Goal: Browse casually: Explore the website without a specific task or goal

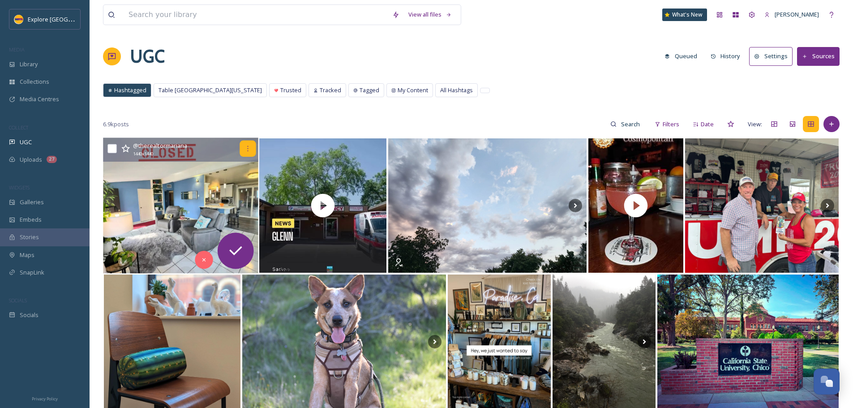
click at [248, 145] on icon at bounding box center [247, 148] width 7 height 7
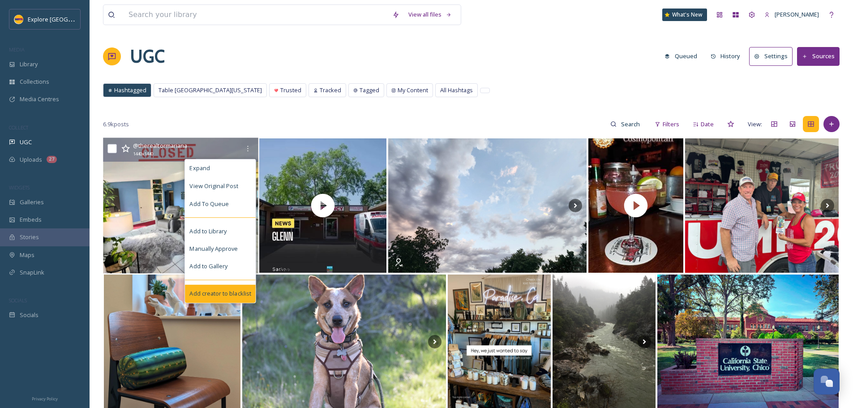
click at [226, 294] on span "Add creator to blacklist" at bounding box center [219, 293] width 61 height 9
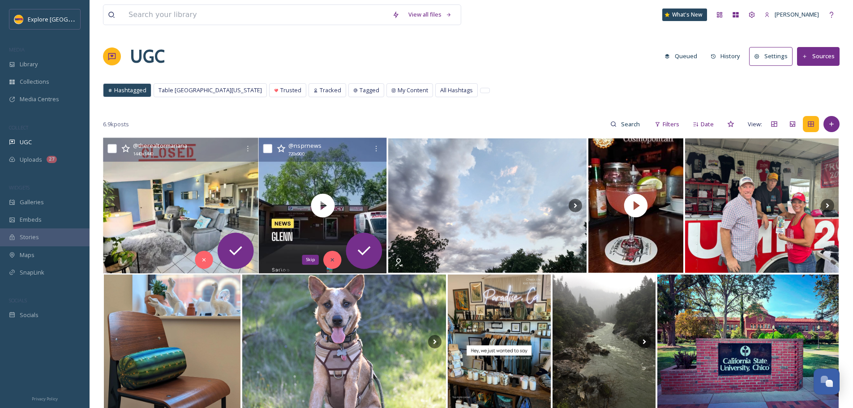
click at [331, 260] on icon at bounding box center [333, 260] width 6 height 6
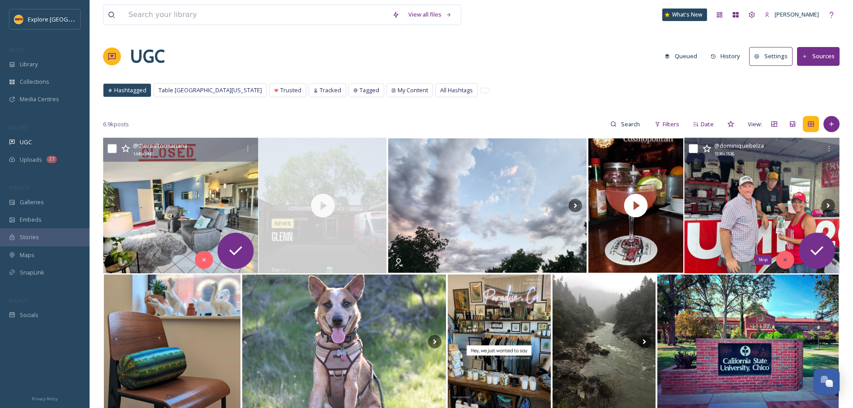
click at [781, 259] on div "Skip" at bounding box center [785, 260] width 18 height 18
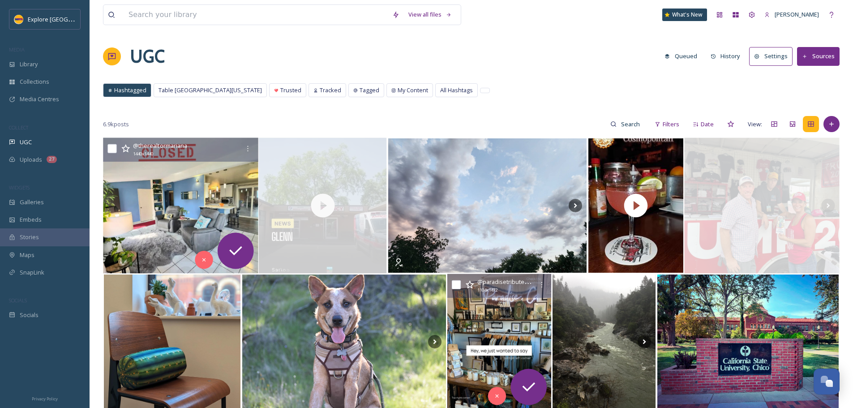
scroll to position [90, 0]
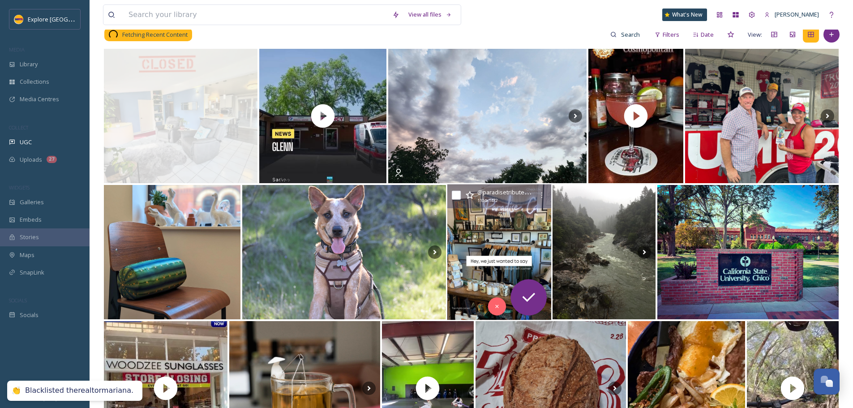
click at [494, 263] on img at bounding box center [499, 252] width 104 height 136
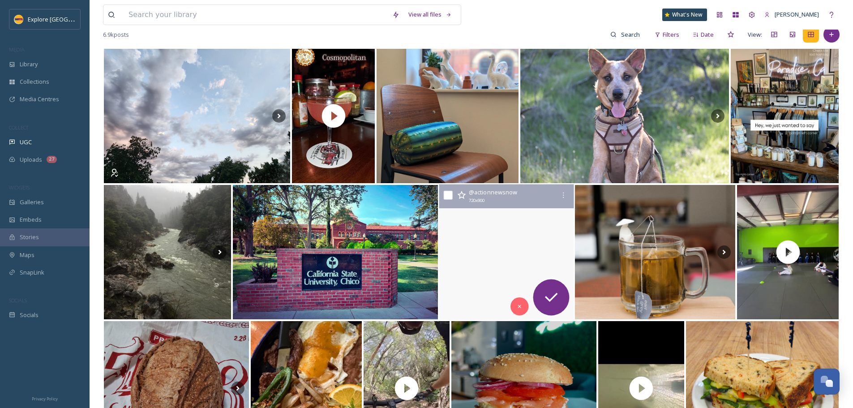
click at [519, 249] on video "WOODZEE Sunglasses, a Chico business that once achieved global success, is clos…" at bounding box center [506, 252] width 135 height 136
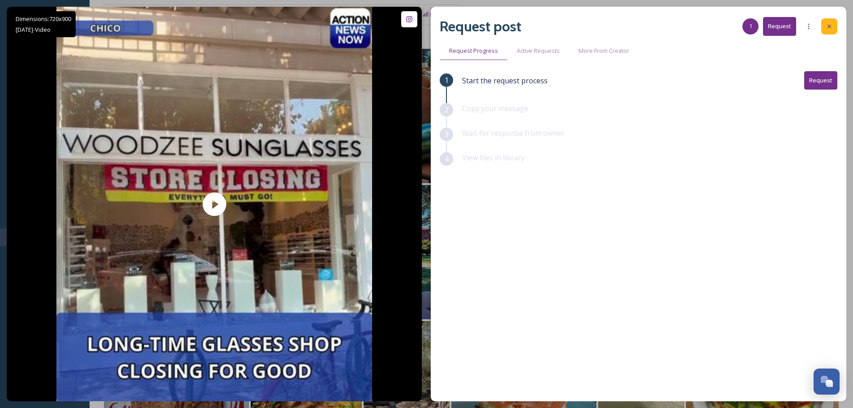
click at [826, 24] on icon at bounding box center [829, 26] width 7 height 7
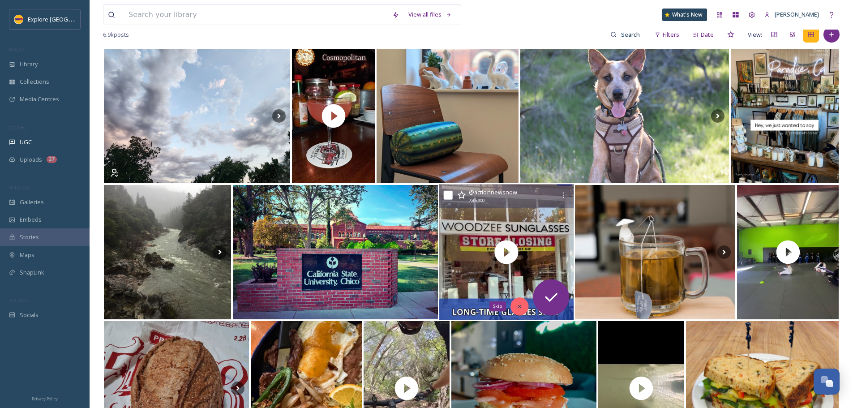
click at [519, 306] on icon at bounding box center [519, 306] width 3 height 3
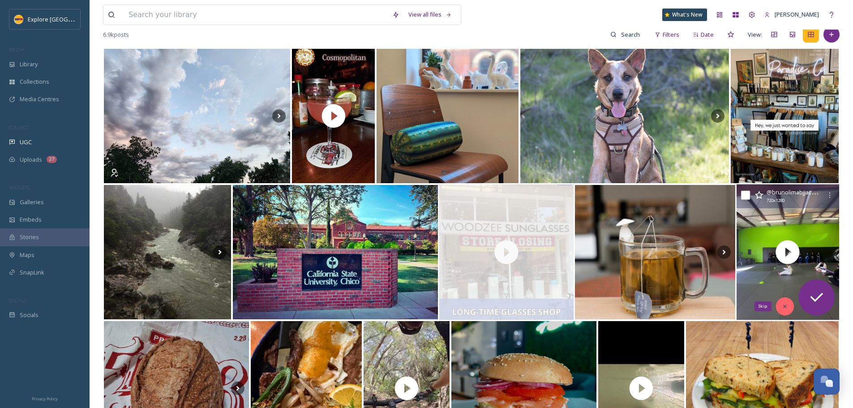
click at [782, 303] on div "Skip" at bounding box center [785, 306] width 18 height 18
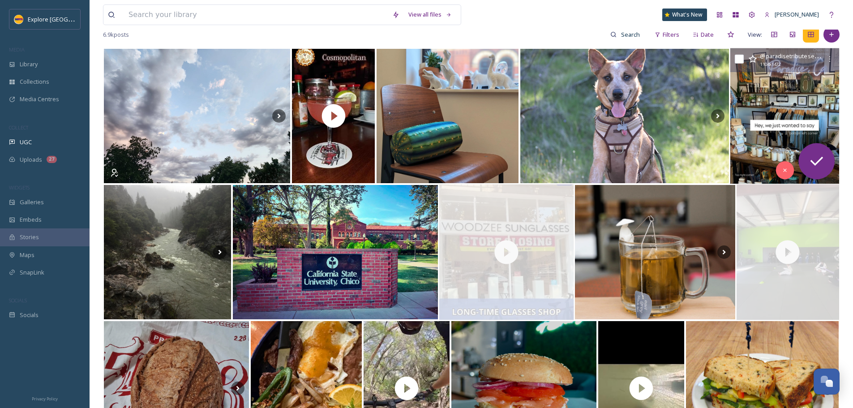
click at [776, 88] on img at bounding box center [784, 116] width 109 height 136
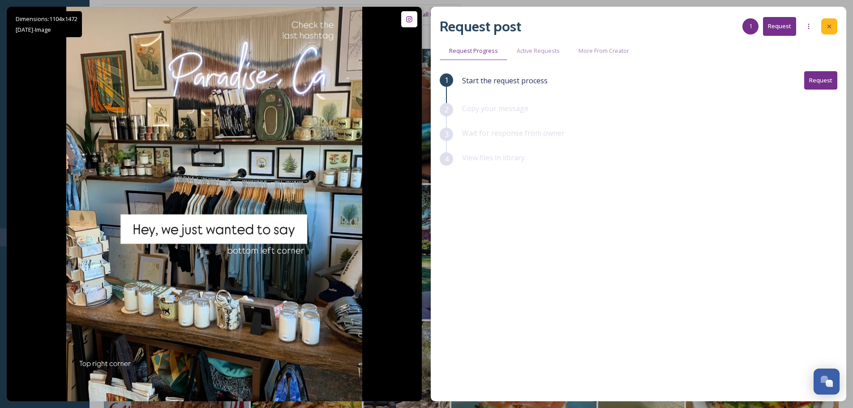
click at [833, 28] on div at bounding box center [829, 26] width 16 height 16
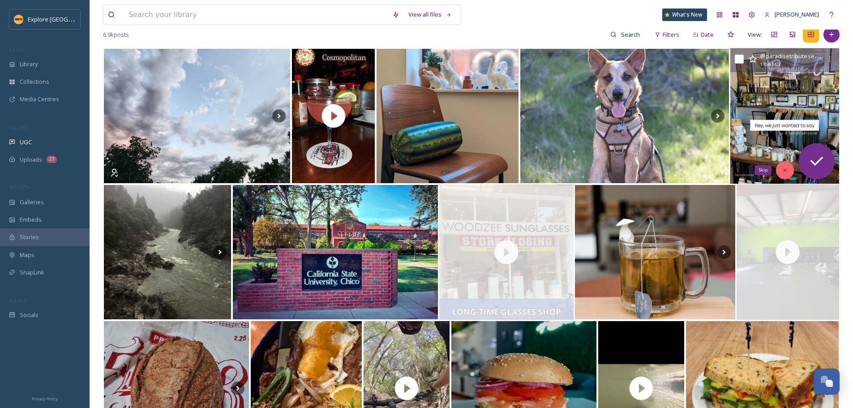
click at [786, 166] on div "Skip" at bounding box center [785, 170] width 18 height 18
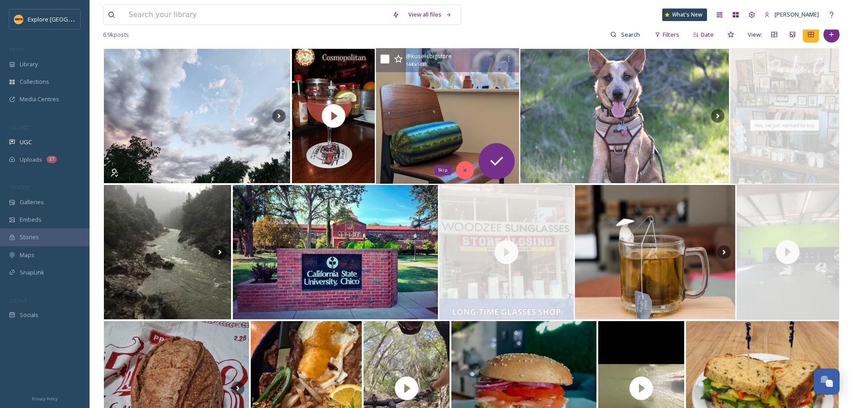
click at [468, 178] on div "Skip" at bounding box center [465, 170] width 18 height 18
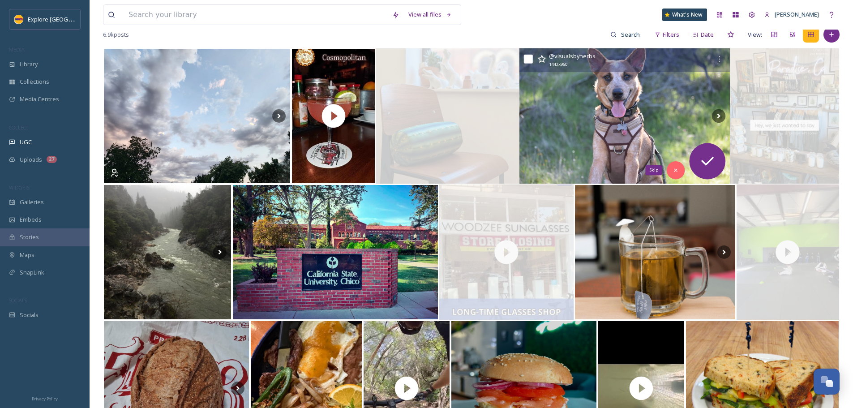
click at [673, 171] on icon at bounding box center [676, 170] width 6 height 6
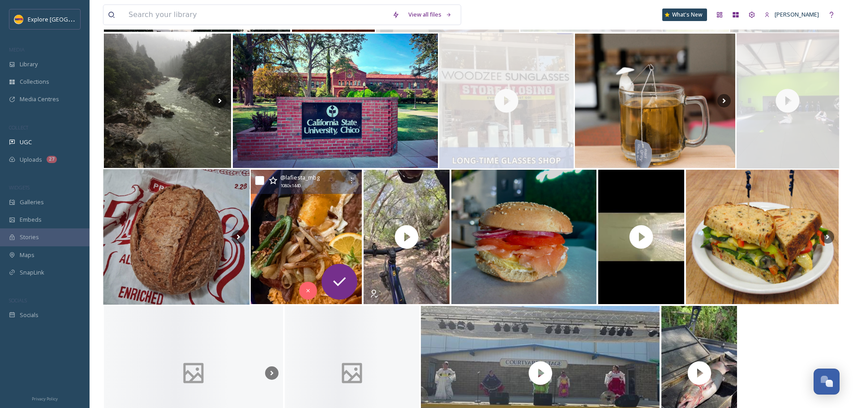
scroll to position [269, 0]
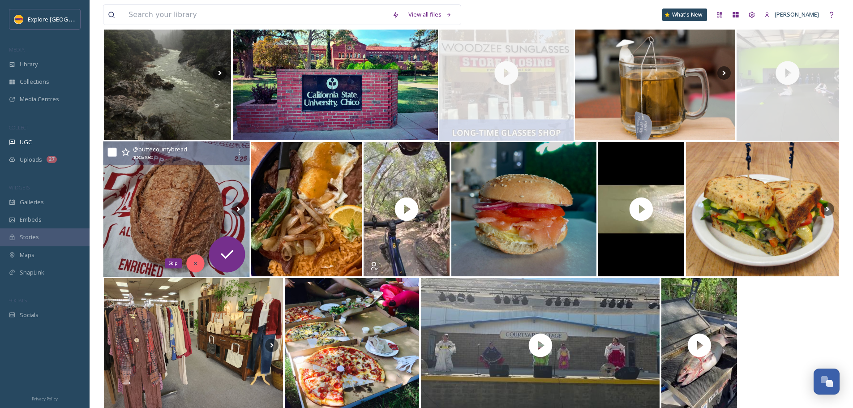
click at [195, 264] on icon at bounding box center [195, 263] width 6 height 6
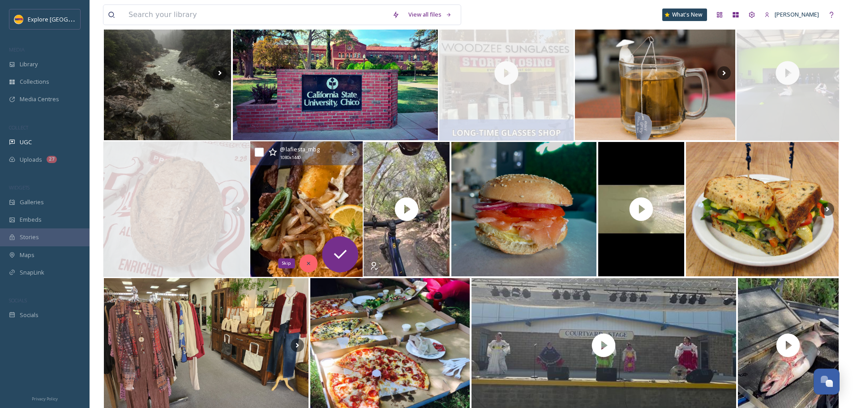
click at [301, 262] on div "Skip" at bounding box center [308, 263] width 18 height 18
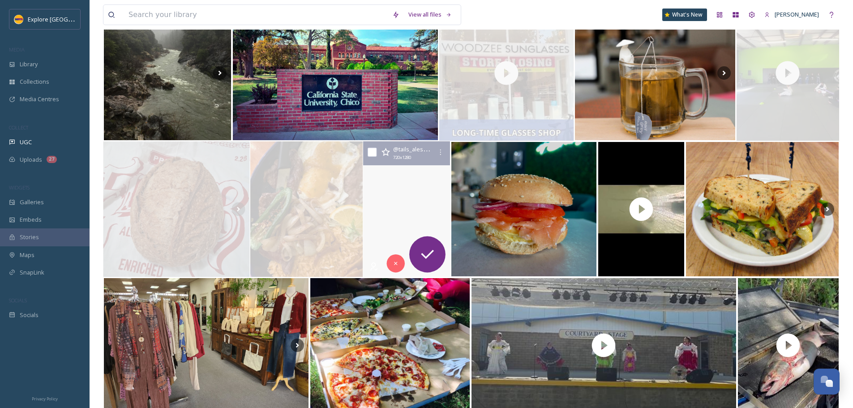
click at [401, 221] on video "I love weaving through this last (first?) section of the Annie B Trail, but alw…" at bounding box center [406, 210] width 87 height 136
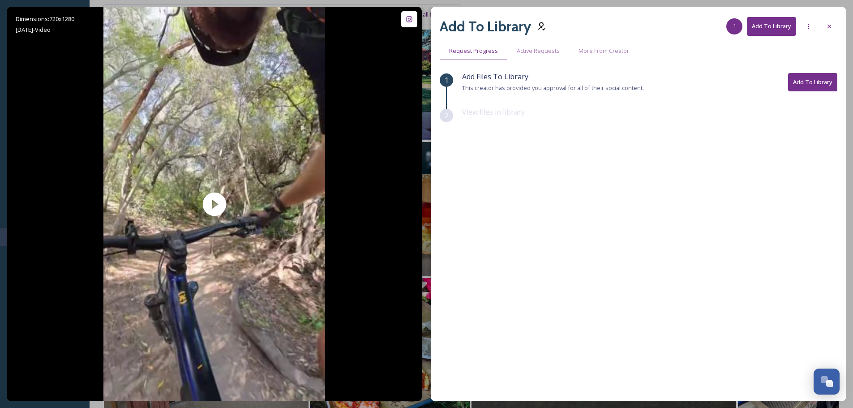
click at [839, 24] on div "Add To Library 1 Add To Library Request Progress Active Requests More From Crea…" at bounding box center [639, 204] width 416 height 395
click at [834, 26] on div at bounding box center [829, 26] width 16 height 16
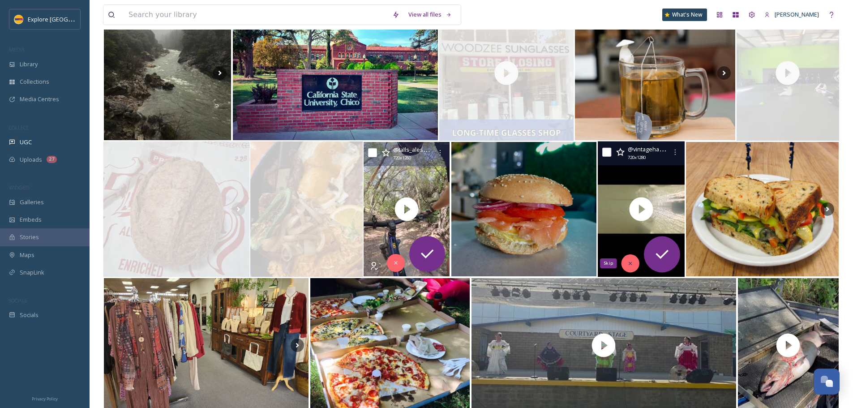
click at [629, 262] on icon at bounding box center [630, 263] width 6 height 6
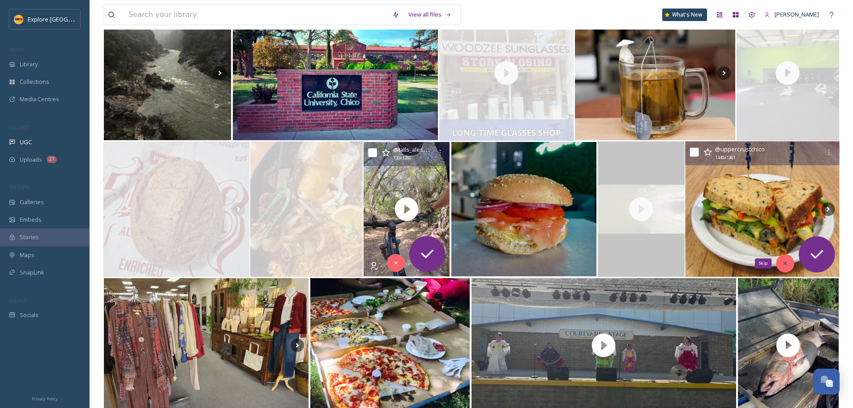
click at [782, 263] on icon at bounding box center [785, 263] width 6 height 6
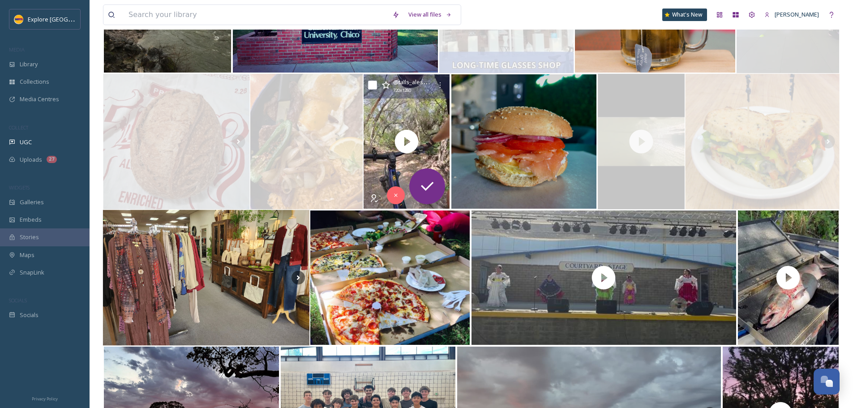
scroll to position [358, 0]
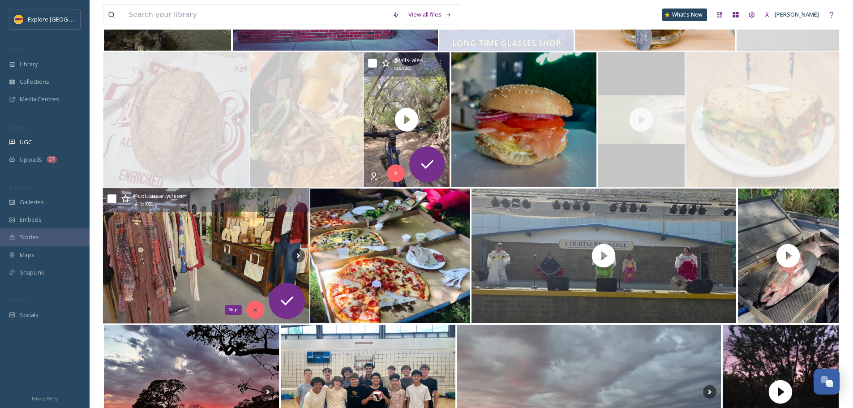
click at [256, 310] on icon at bounding box center [255, 310] width 6 height 6
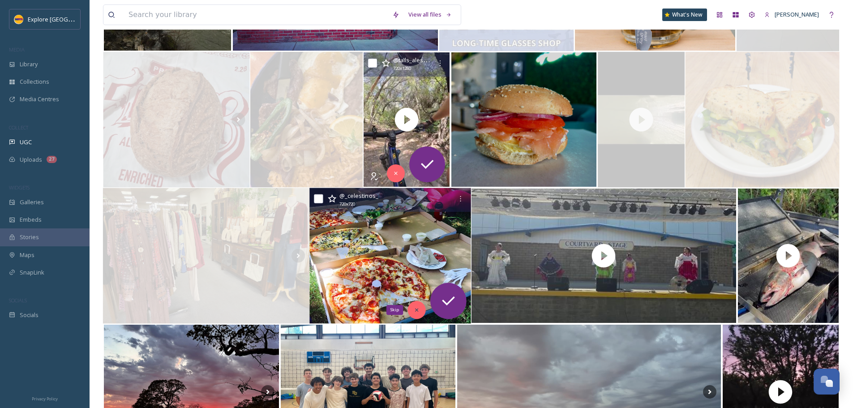
click at [421, 312] on div "Skip" at bounding box center [416, 310] width 18 height 18
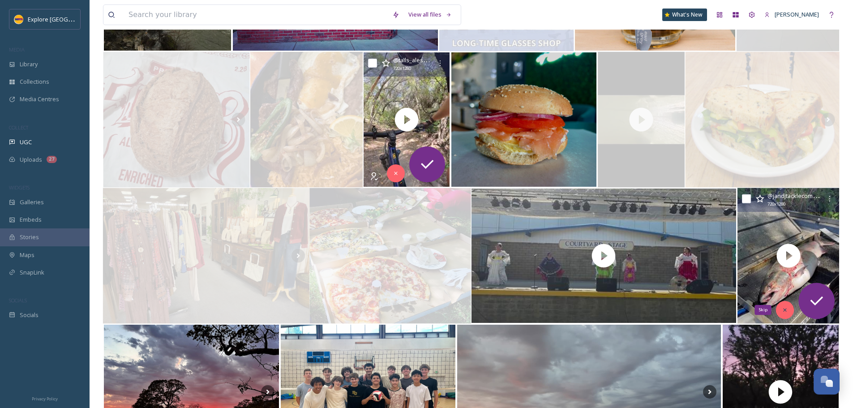
click at [788, 303] on div "Skip" at bounding box center [785, 310] width 18 height 18
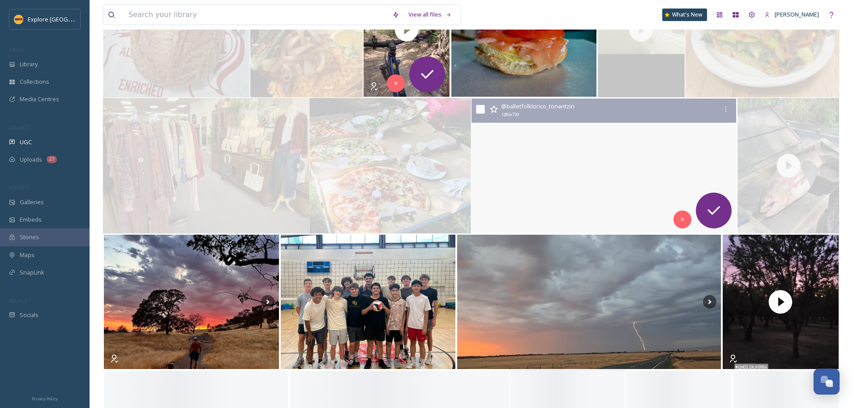
scroll to position [537, 0]
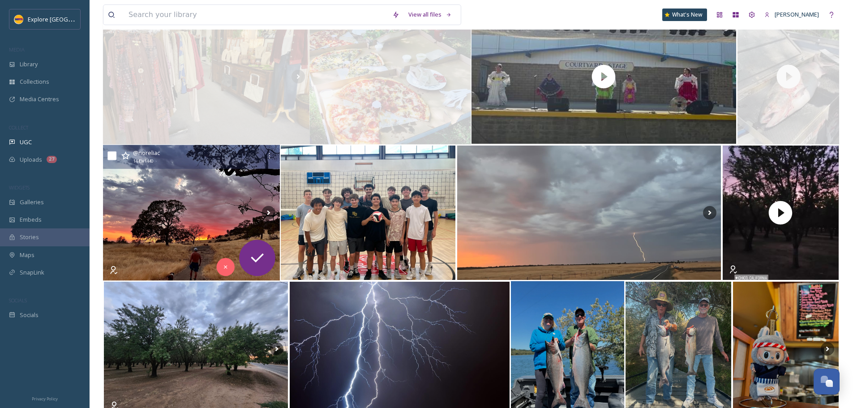
click at [183, 206] on img at bounding box center [191, 213] width 177 height 136
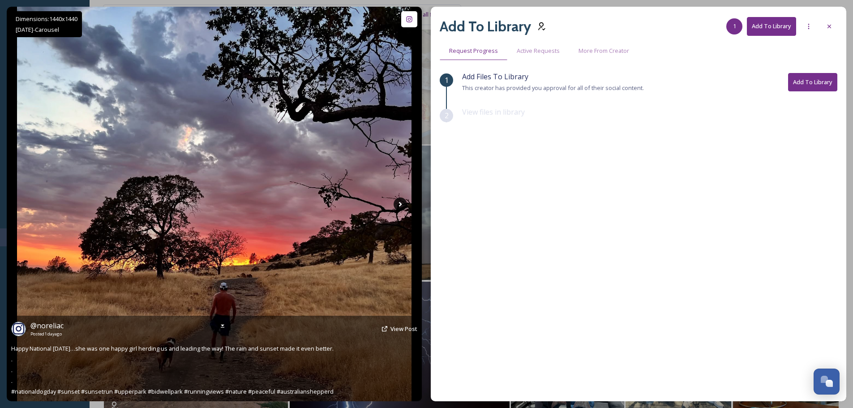
click at [396, 207] on icon at bounding box center [400, 203] width 13 height 13
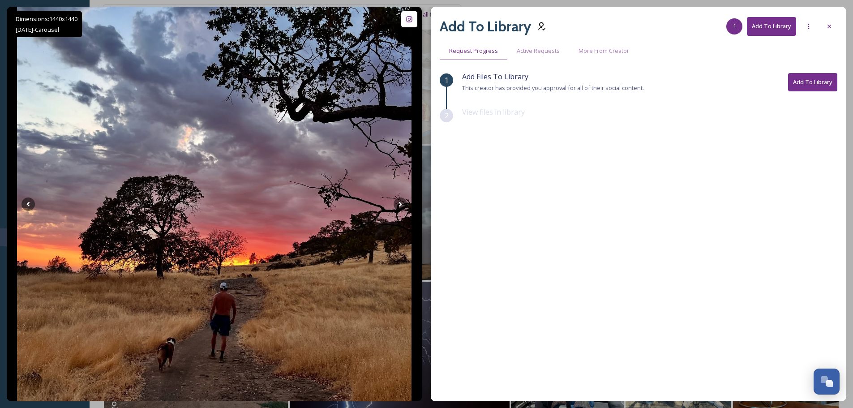
click at [837, 21] on div "Add To Library 1 Add To Library Request Progress Active Requests More From Crea…" at bounding box center [639, 204] width 416 height 395
click at [835, 25] on div at bounding box center [829, 26] width 16 height 16
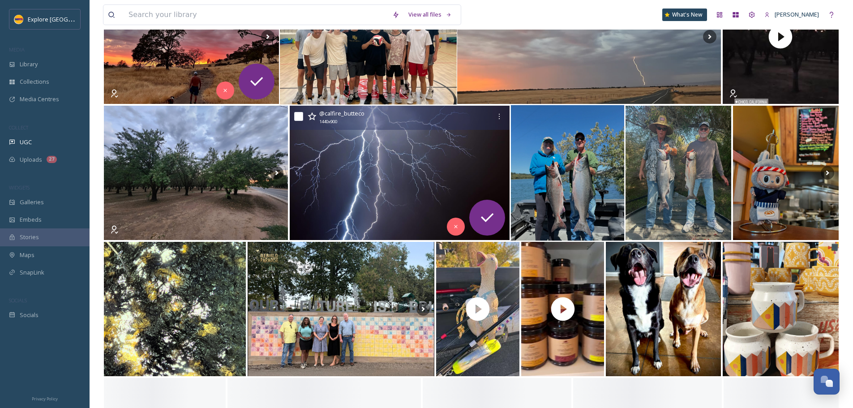
scroll to position [716, 0]
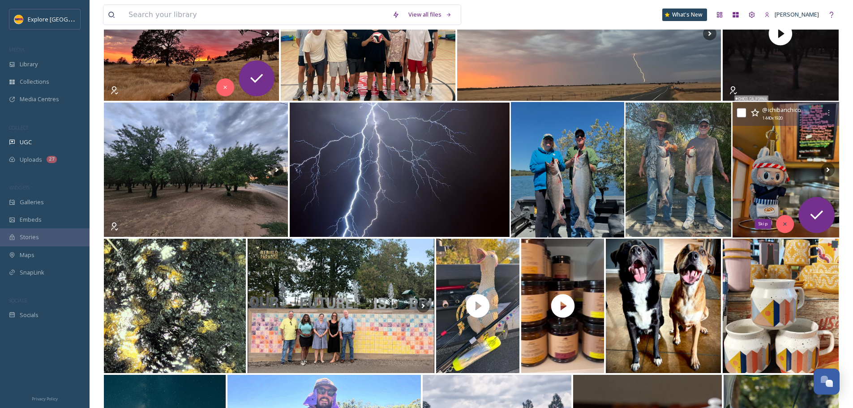
click at [784, 221] on icon at bounding box center [785, 224] width 6 height 6
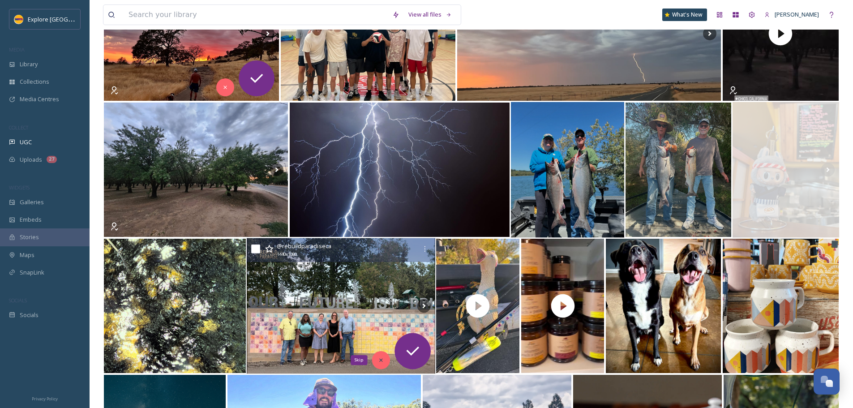
click at [378, 361] on icon at bounding box center [381, 360] width 6 height 6
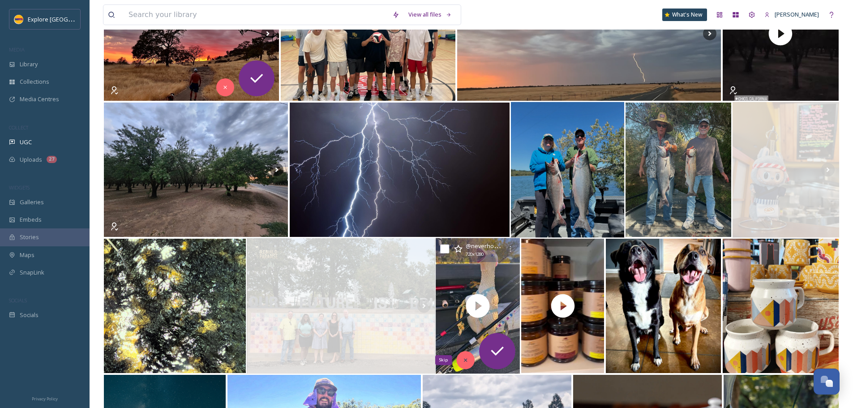
click at [469, 358] on div "Skip" at bounding box center [465, 360] width 18 height 18
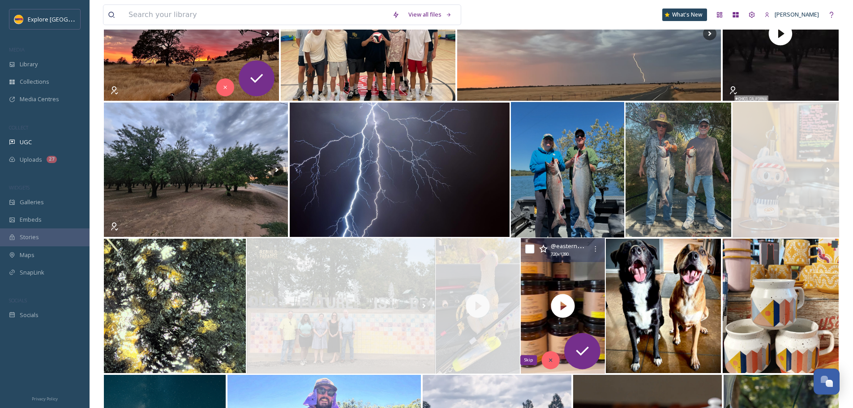
click at [554, 359] on div "Skip" at bounding box center [550, 360] width 18 height 18
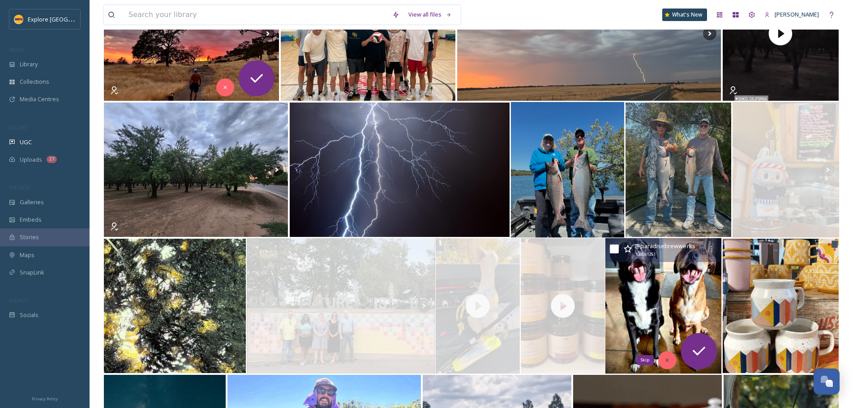
click at [661, 360] on div "Skip" at bounding box center [667, 360] width 18 height 18
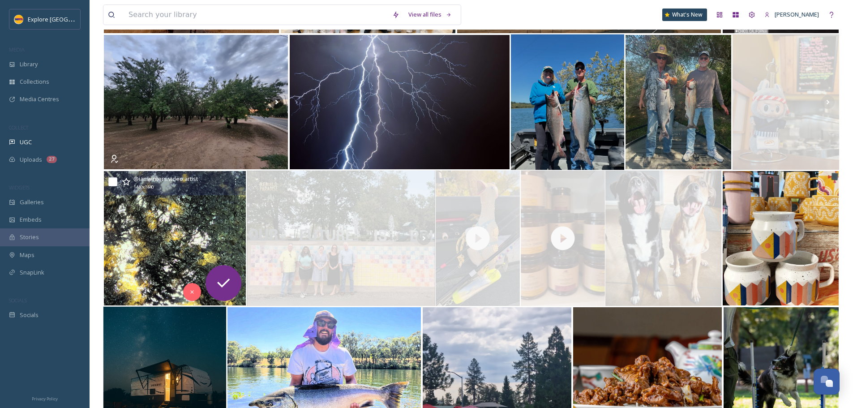
scroll to position [806, 0]
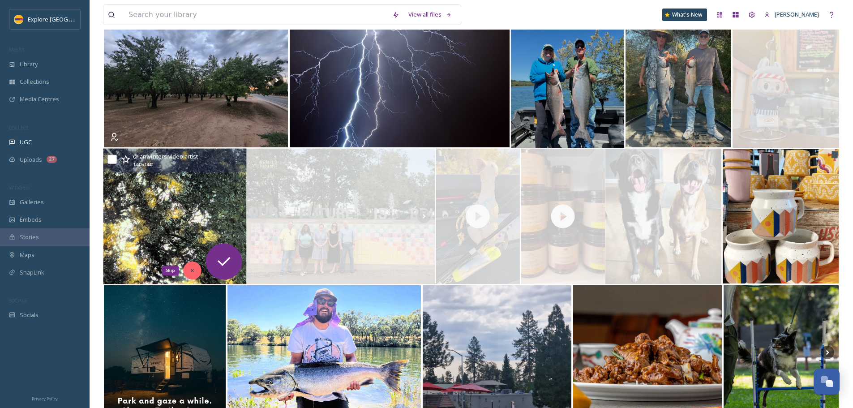
click at [195, 272] on icon at bounding box center [192, 270] width 6 height 6
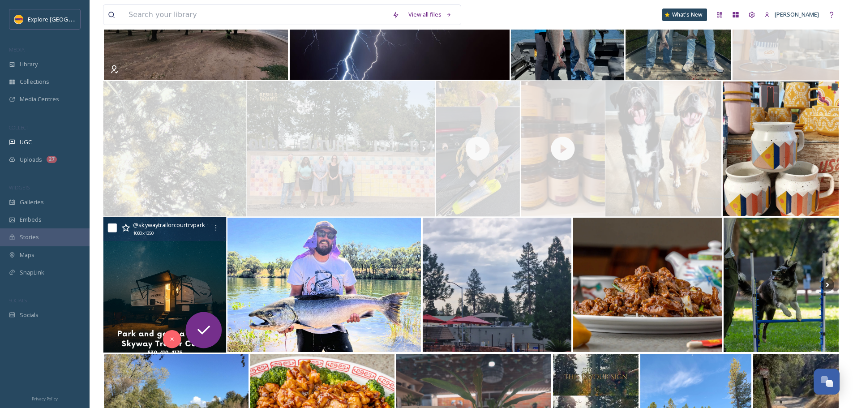
scroll to position [896, 0]
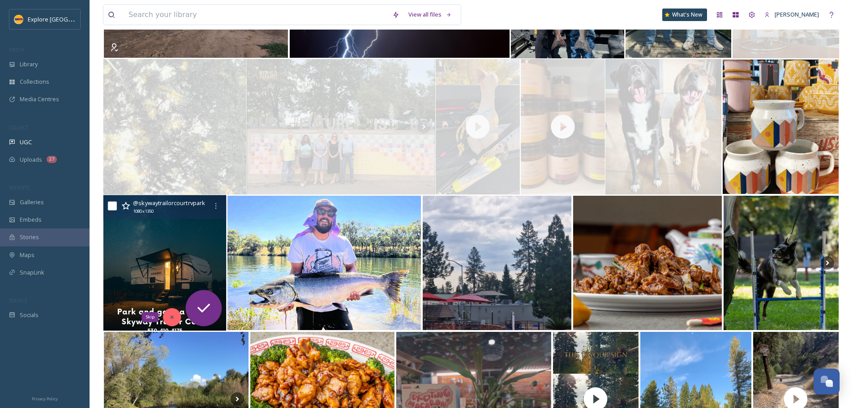
click at [175, 311] on div "Skip" at bounding box center [172, 317] width 18 height 18
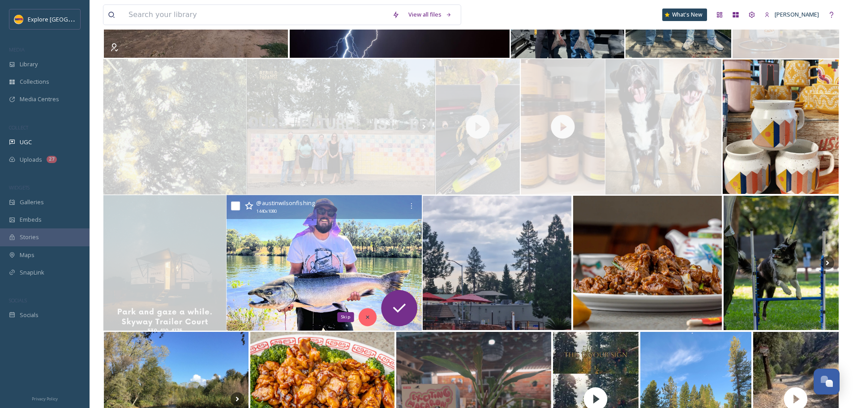
click at [370, 316] on icon at bounding box center [368, 317] width 6 height 6
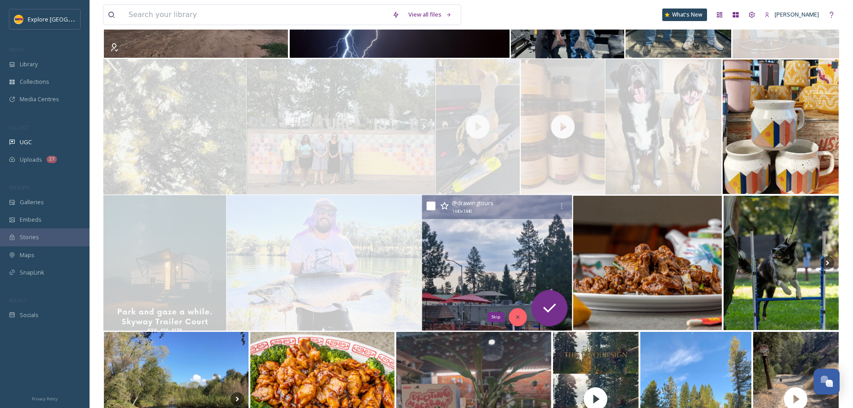
click at [512, 316] on div "Skip" at bounding box center [518, 317] width 18 height 18
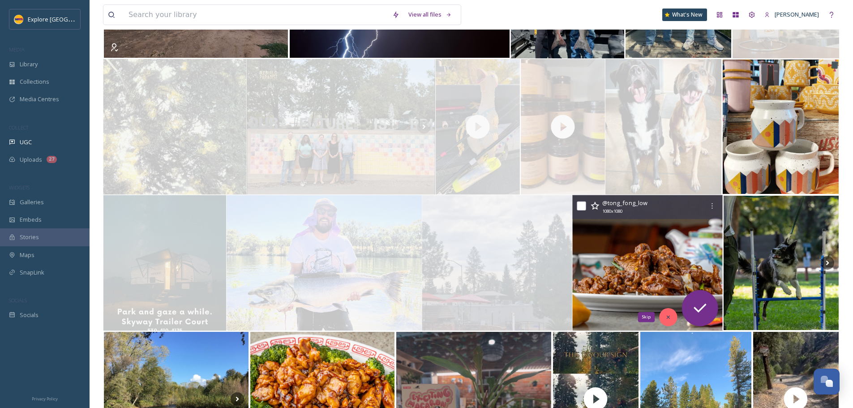
click at [664, 315] on div "Skip" at bounding box center [668, 317] width 18 height 18
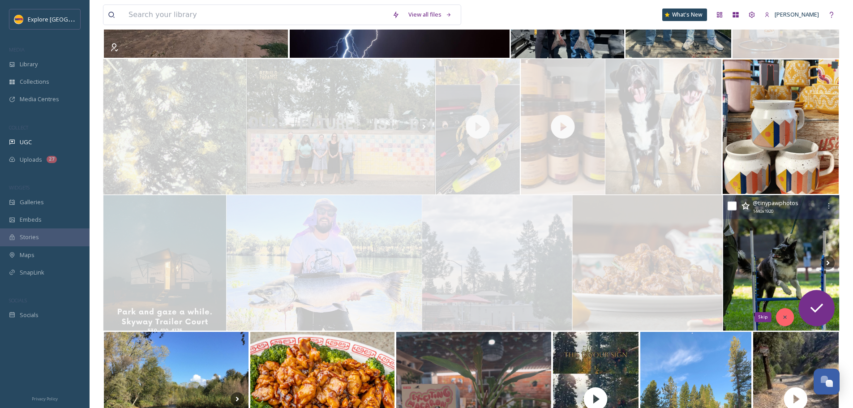
click at [780, 315] on div "Skip" at bounding box center [785, 317] width 18 height 18
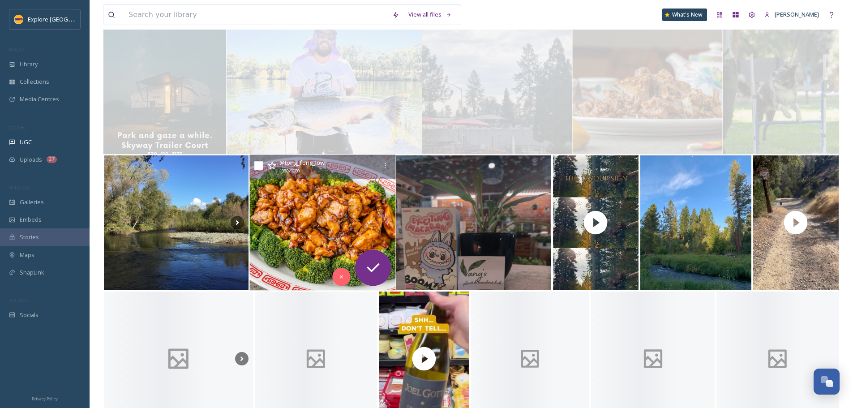
scroll to position [1075, 0]
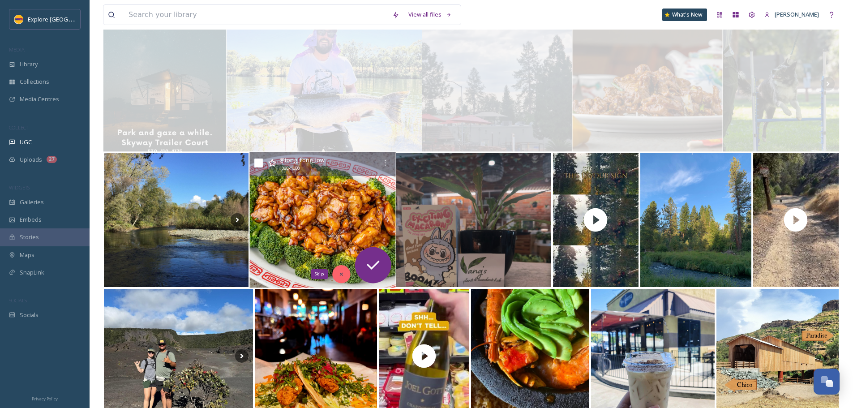
click at [343, 274] on icon at bounding box center [341, 274] width 6 height 6
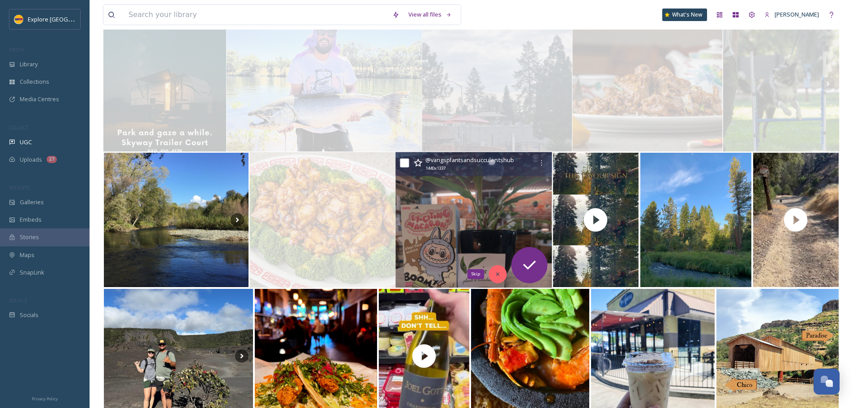
click at [498, 275] on icon at bounding box center [497, 274] width 6 height 6
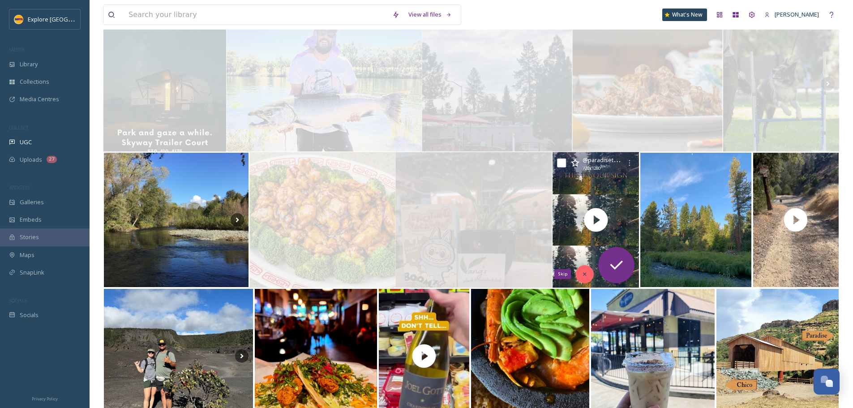
click at [589, 270] on div "Skip" at bounding box center [585, 274] width 18 height 18
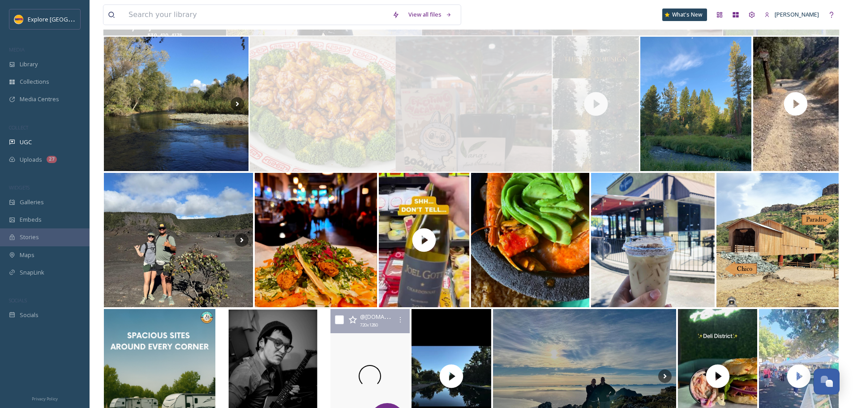
scroll to position [1254, 0]
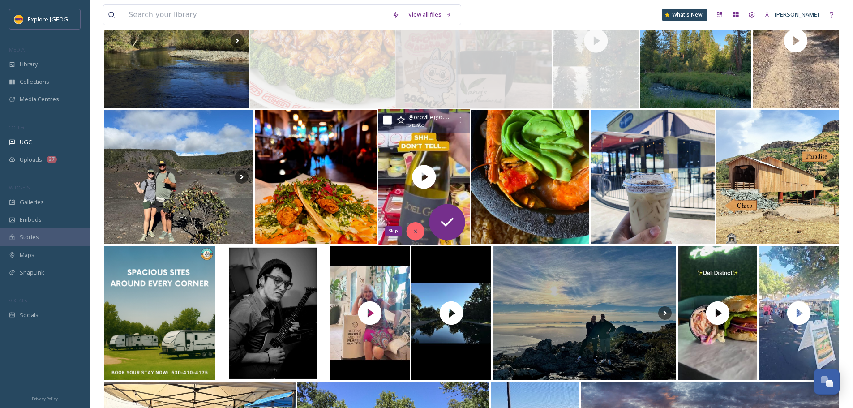
click at [417, 232] on icon at bounding box center [415, 231] width 6 height 6
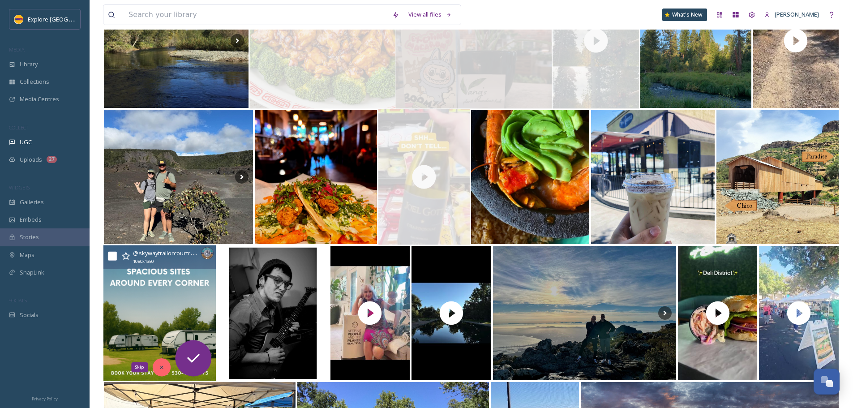
click at [157, 365] on div "Skip" at bounding box center [162, 367] width 18 height 18
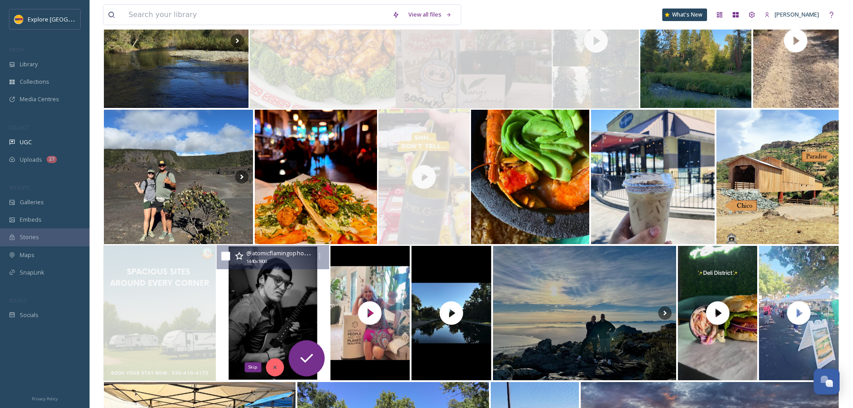
click at [278, 368] on div "Skip" at bounding box center [275, 367] width 18 height 18
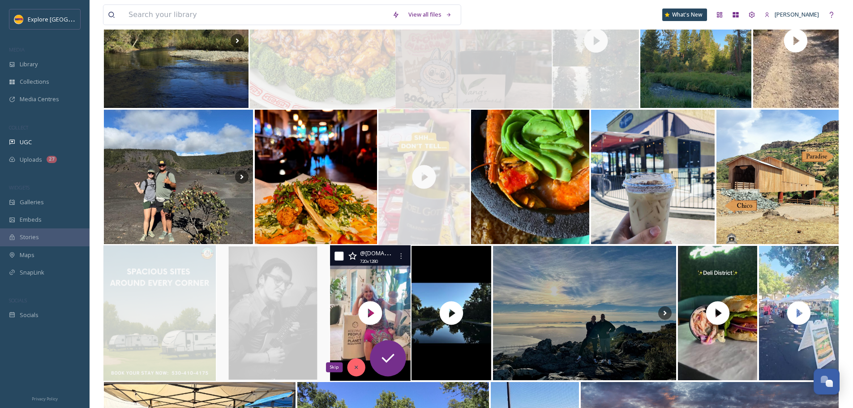
click at [359, 367] on icon at bounding box center [356, 367] width 6 height 6
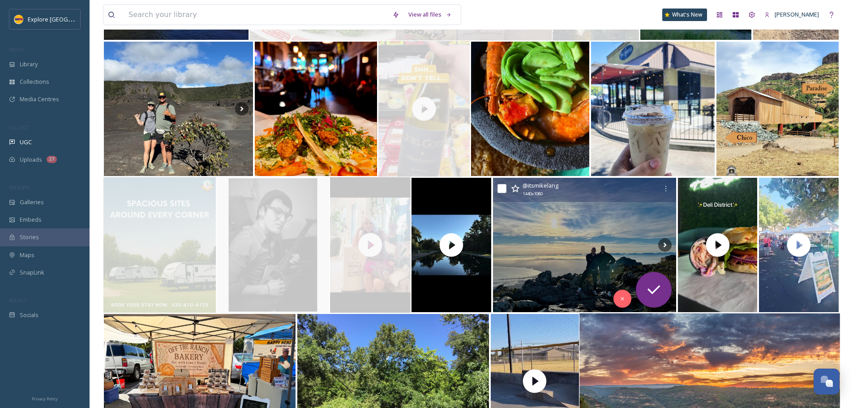
scroll to position [1343, 0]
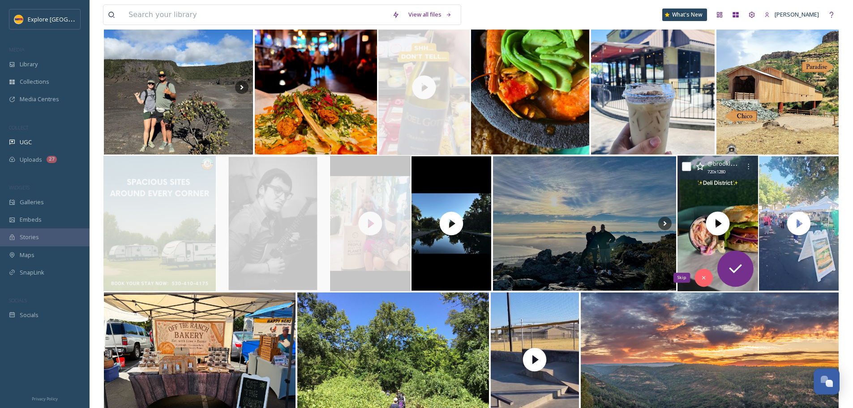
click at [702, 280] on icon at bounding box center [703, 278] width 6 height 6
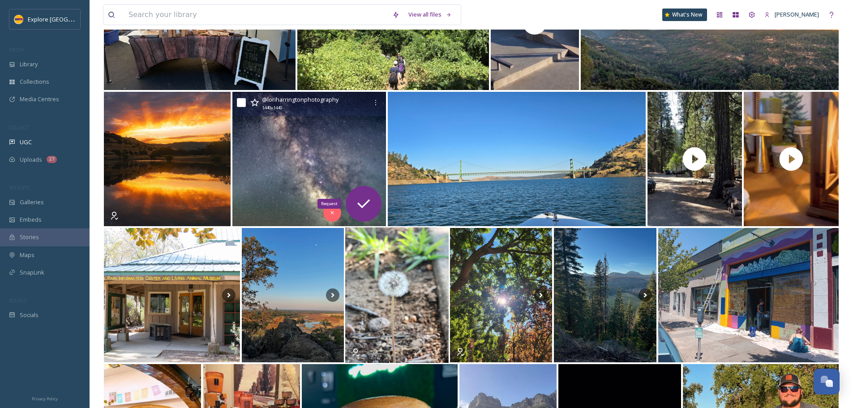
scroll to position [1702, 0]
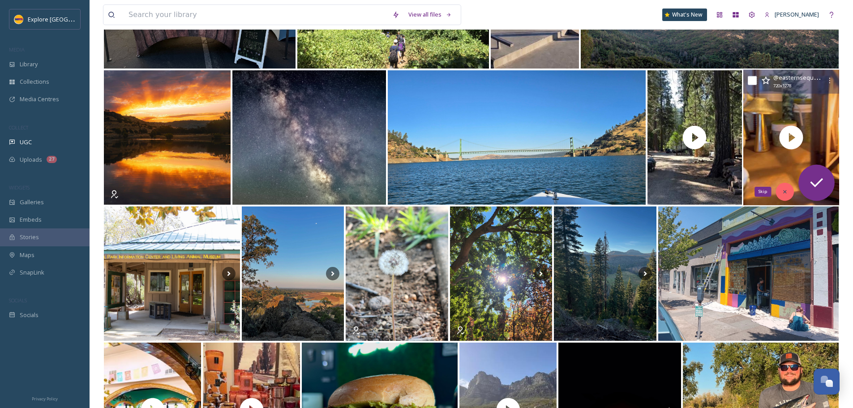
click at [789, 192] on div "Skip" at bounding box center [785, 192] width 18 height 18
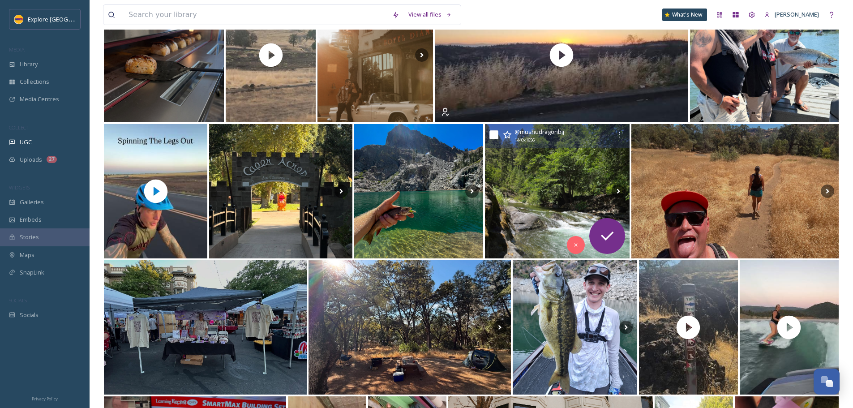
scroll to position [2418, 0]
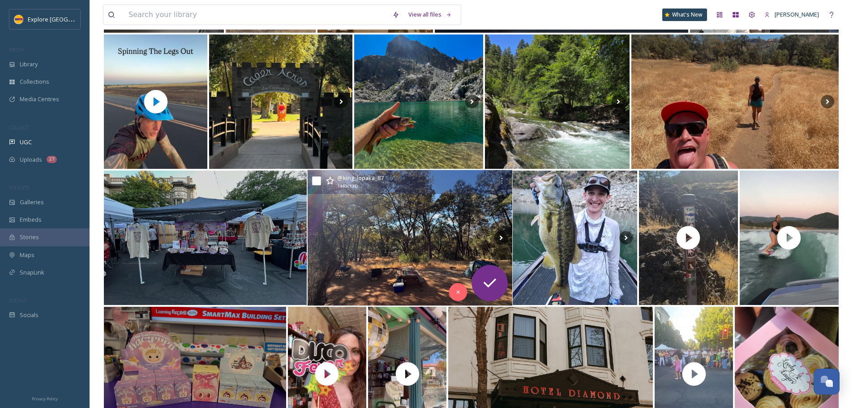
click at [434, 250] on img at bounding box center [409, 238] width 205 height 136
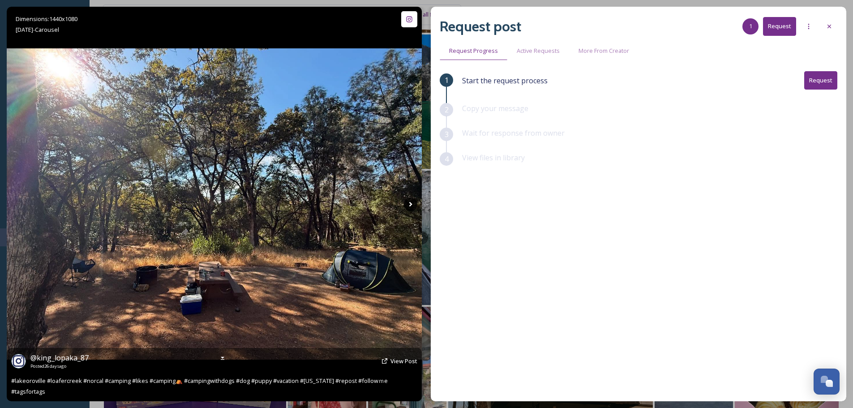
click at [407, 200] on icon at bounding box center [410, 203] width 13 height 13
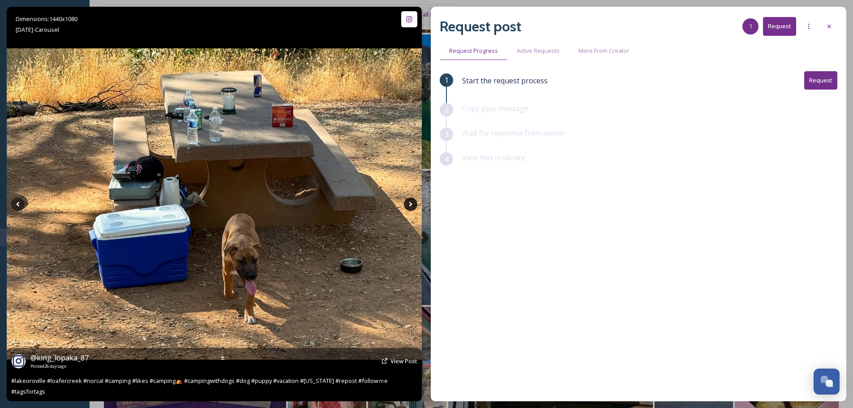
click at [407, 200] on icon at bounding box center [410, 203] width 13 height 13
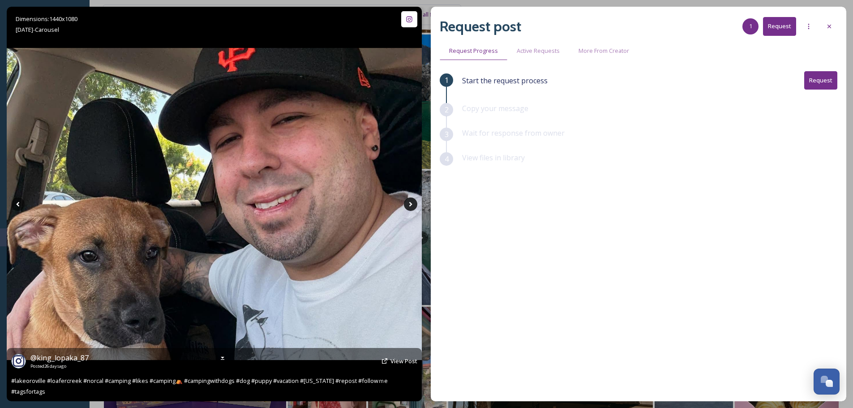
click at [407, 200] on icon at bounding box center [410, 203] width 13 height 13
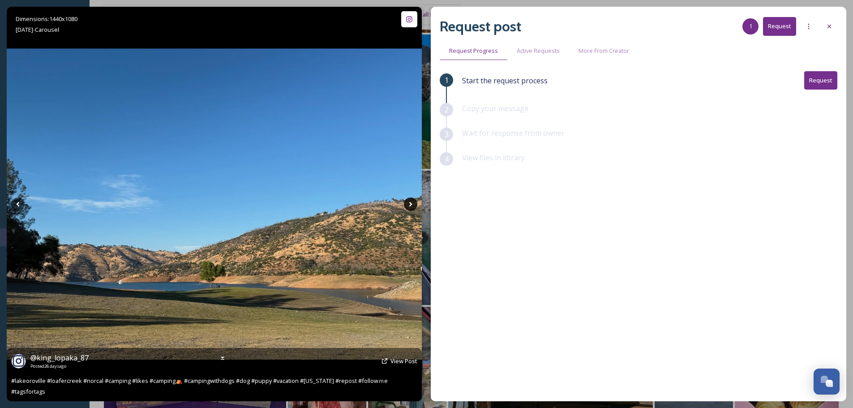
click at [407, 200] on icon at bounding box center [410, 203] width 13 height 13
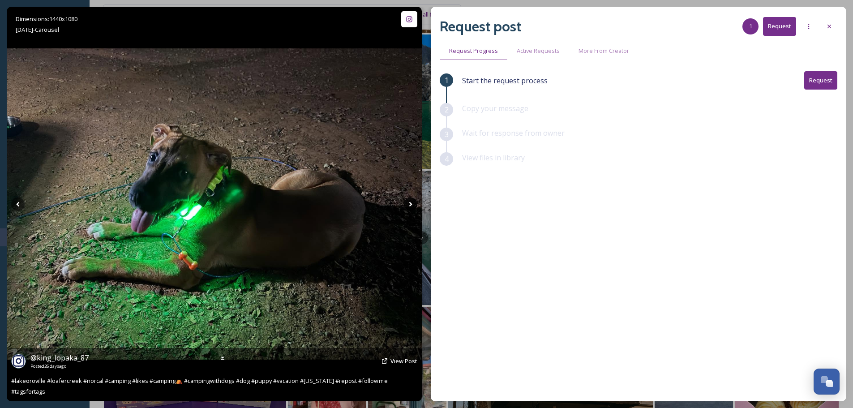
click at [407, 200] on icon at bounding box center [410, 203] width 13 height 13
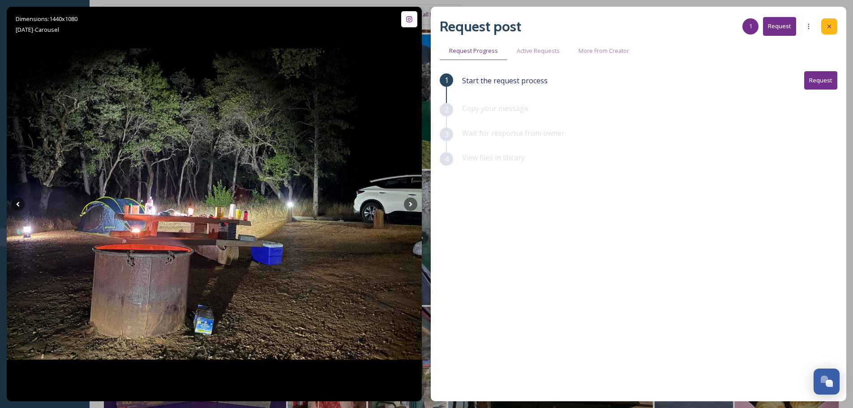
click at [828, 29] on icon at bounding box center [829, 26] width 7 height 7
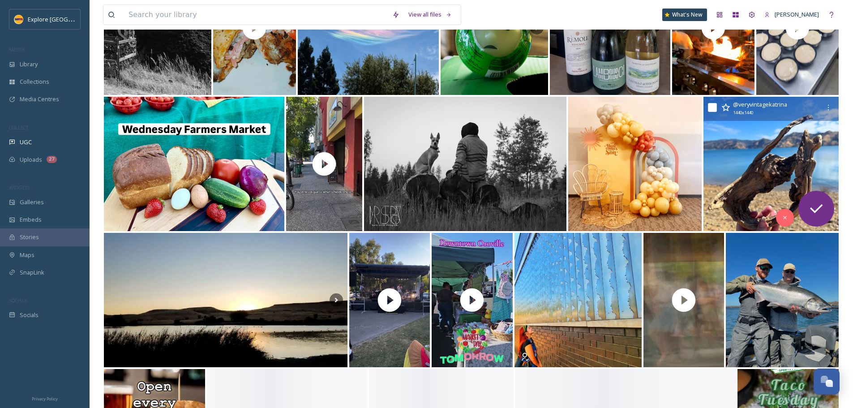
scroll to position [3672, 0]
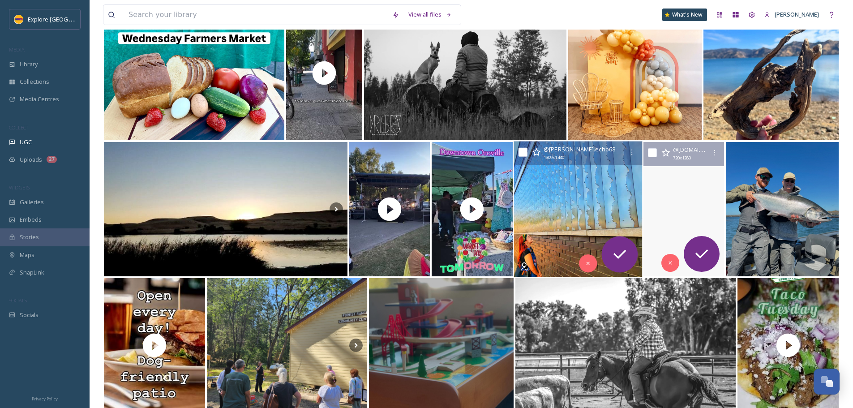
click at [532, 208] on div at bounding box center [578, 210] width 129 height 136
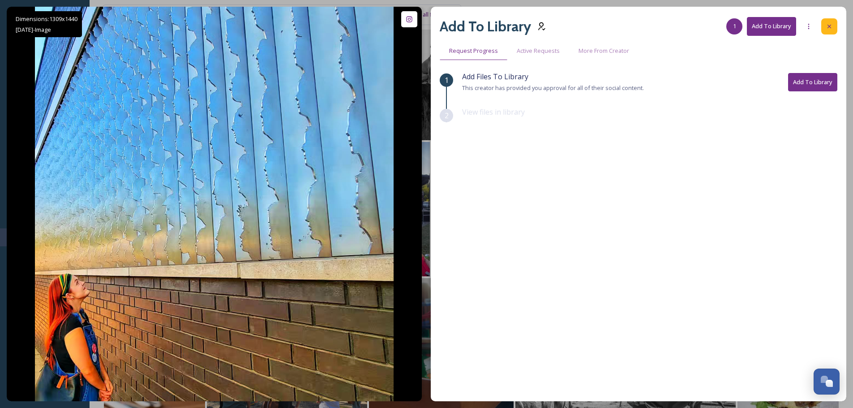
click at [832, 21] on div at bounding box center [829, 26] width 16 height 16
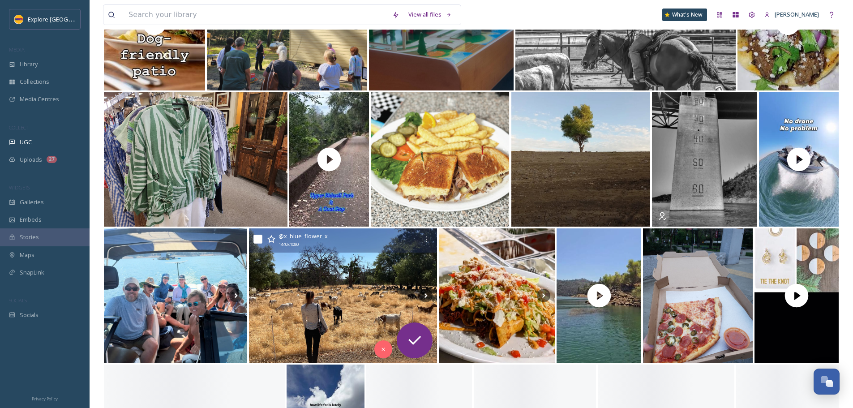
scroll to position [4030, 0]
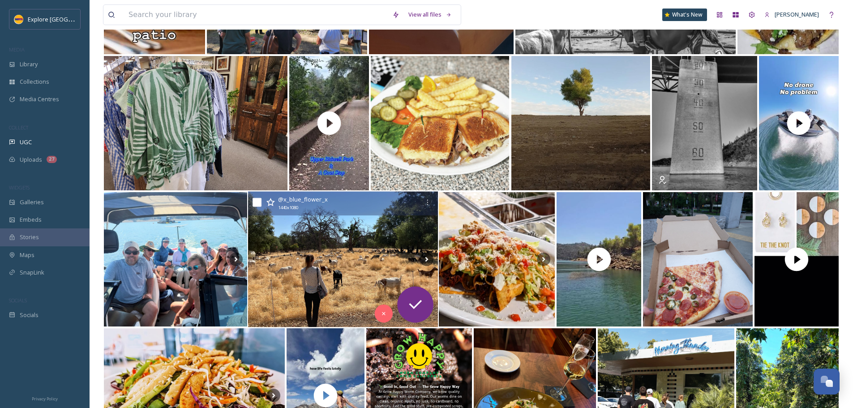
click at [371, 233] on img at bounding box center [343, 260] width 190 height 136
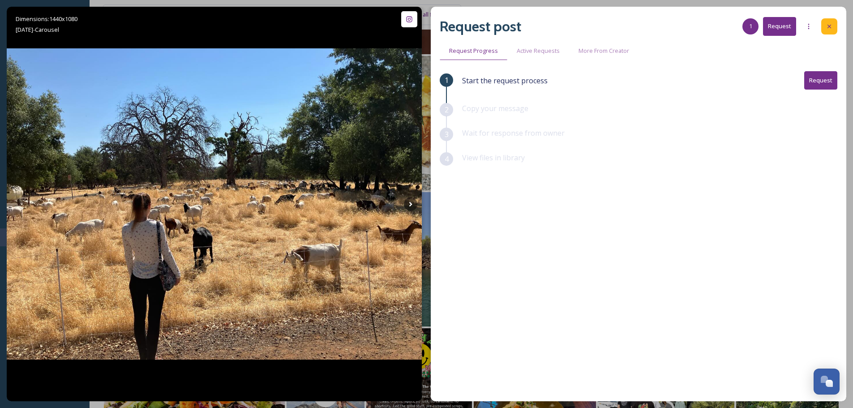
click at [833, 28] on div at bounding box center [829, 26] width 16 height 16
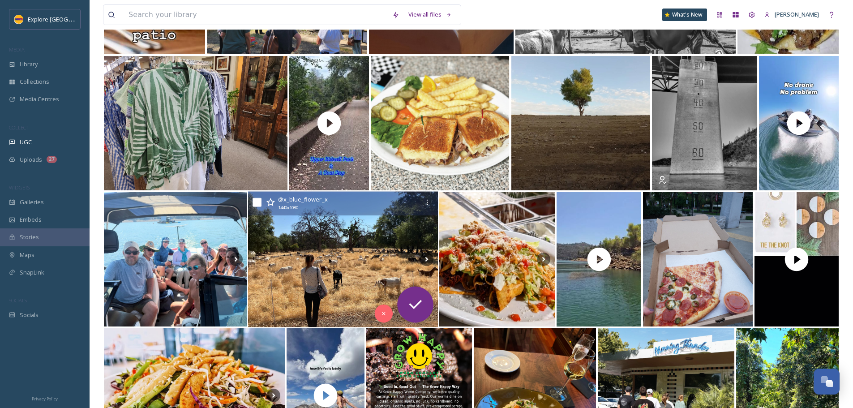
scroll to position [4120, 0]
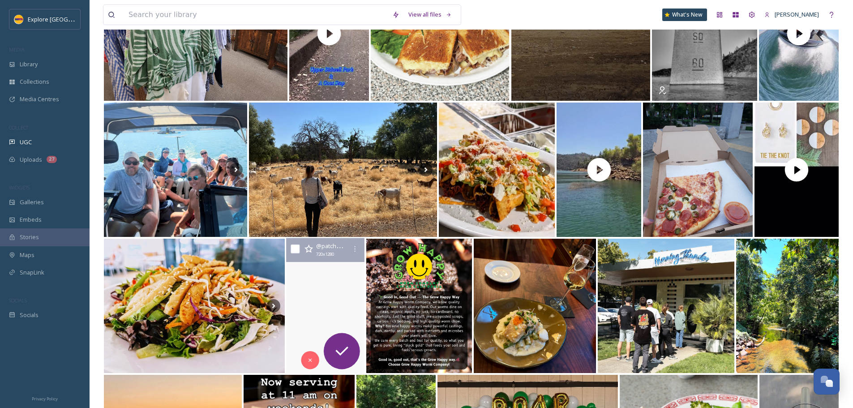
click at [354, 278] on video "…anyone else?" at bounding box center [325, 306] width 81 height 136
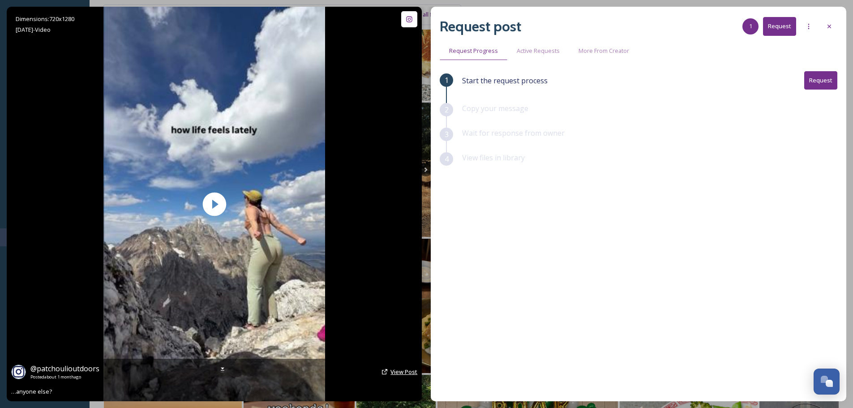
click at [400, 373] on span "View Post" at bounding box center [403, 372] width 27 height 8
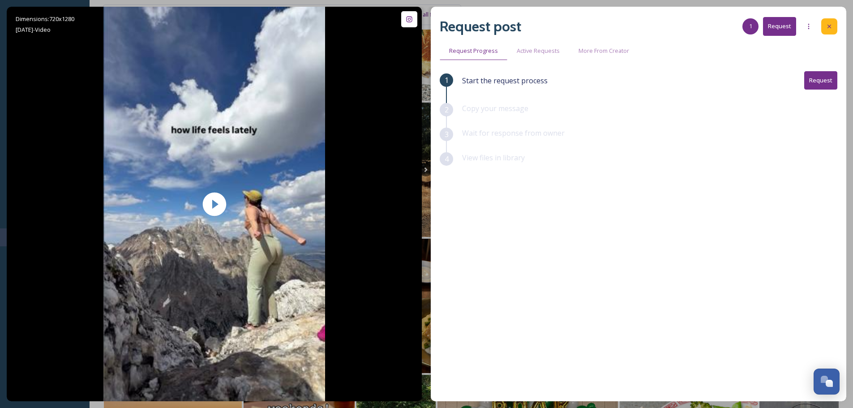
click at [824, 21] on div at bounding box center [829, 26] width 16 height 16
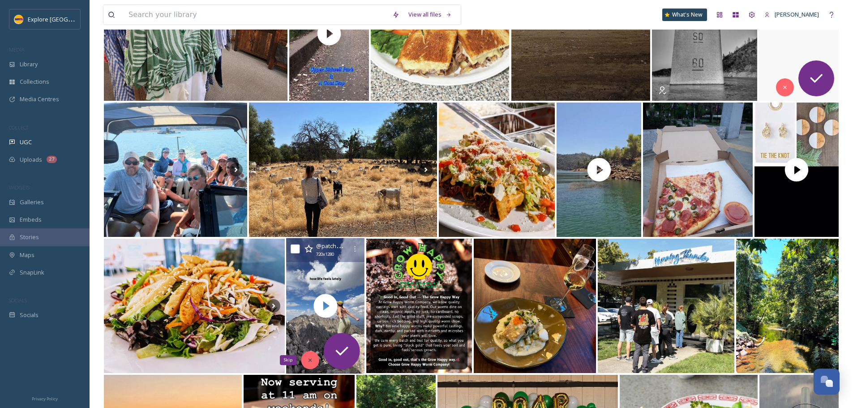
click at [309, 353] on div "Skip" at bounding box center [310, 360] width 18 height 18
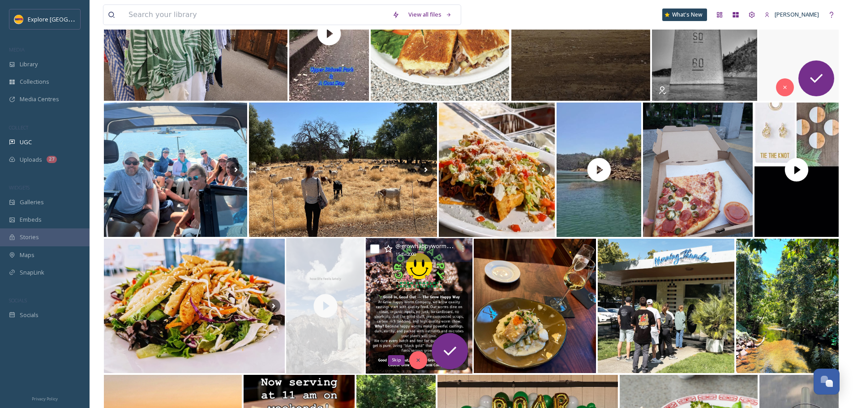
click at [421, 355] on div "Skip" at bounding box center [418, 360] width 18 height 18
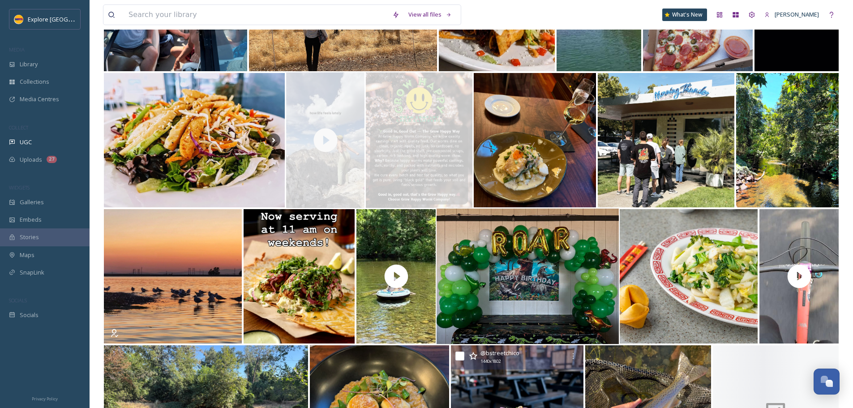
scroll to position [4388, 0]
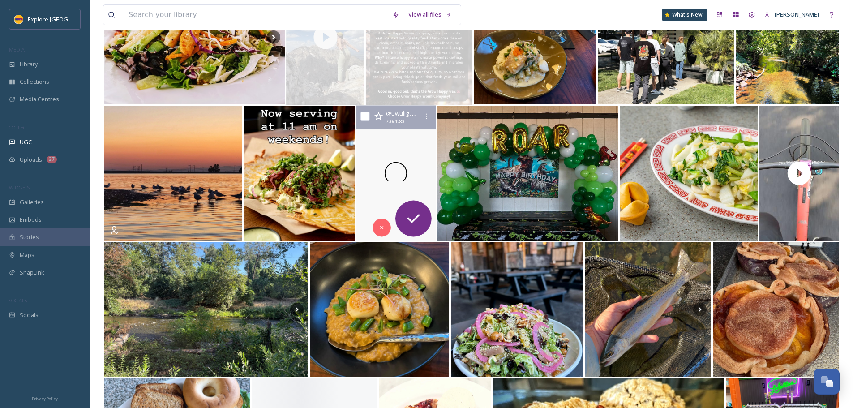
click at [413, 170] on div at bounding box center [396, 174] width 81 height 136
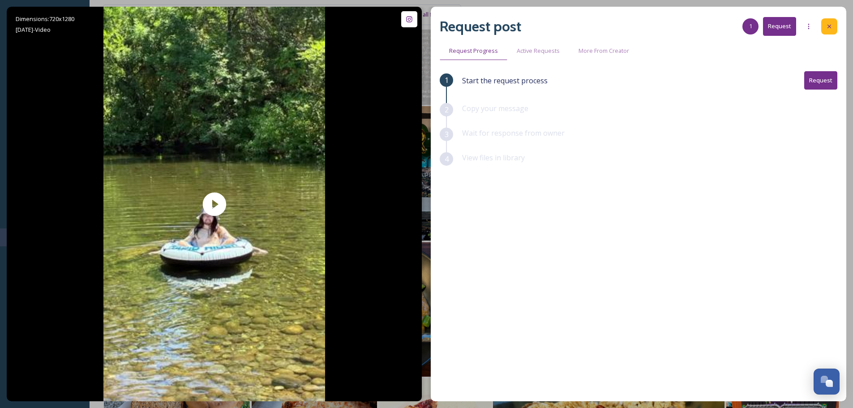
click at [832, 29] on icon at bounding box center [829, 26] width 7 height 7
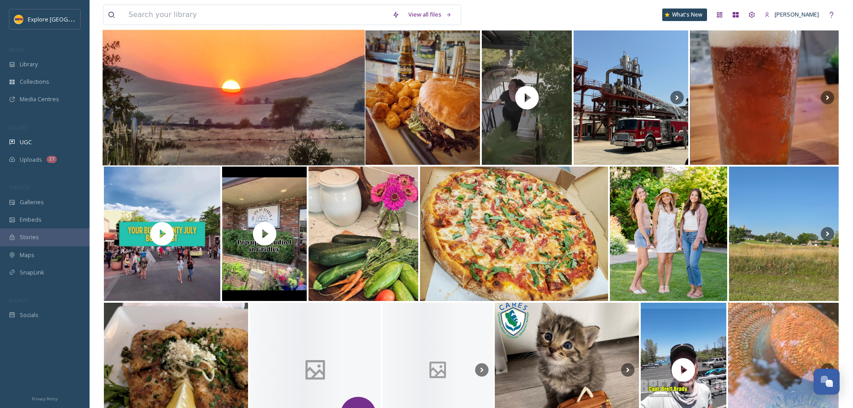
scroll to position [6001, 0]
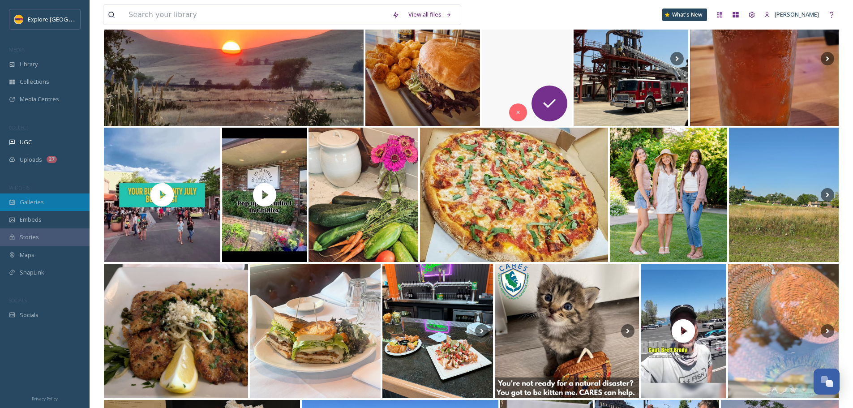
click at [41, 200] on span "Galleries" at bounding box center [32, 202] width 24 height 9
